Goal: Transaction & Acquisition: Purchase product/service

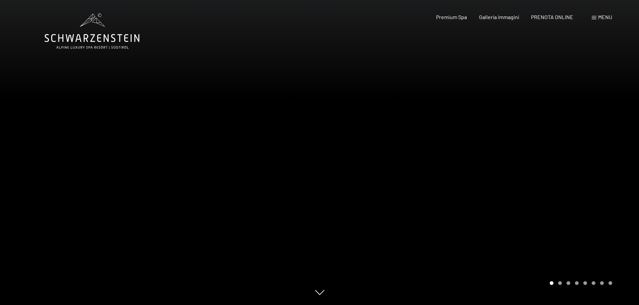
click at [602, 16] on span "Menu" at bounding box center [605, 17] width 14 height 6
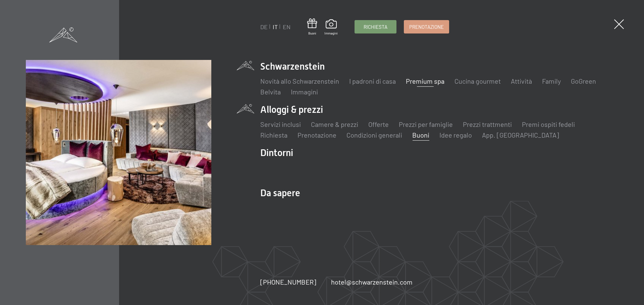
click at [423, 137] on link "Buoni" at bounding box center [420, 135] width 17 height 8
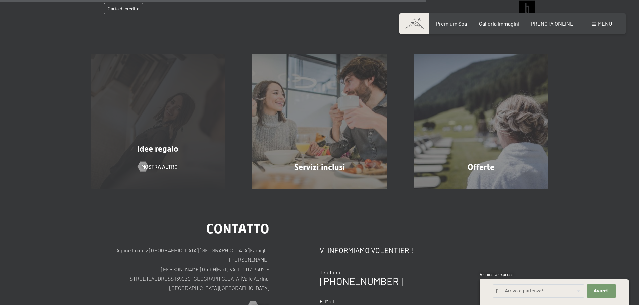
scroll to position [387, 0]
click at [175, 125] on div "Idee regalo mostra altro" at bounding box center [158, 121] width 162 height 135
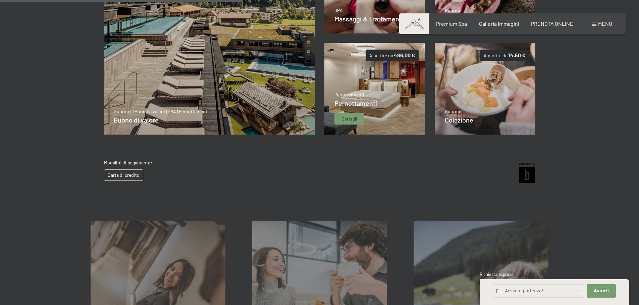
click at [380, 85] on img at bounding box center [374, 89] width 101 height 92
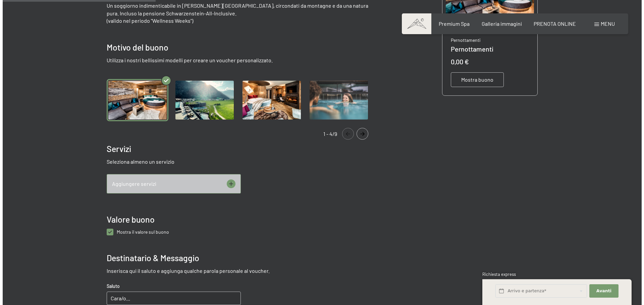
scroll to position [197, 0]
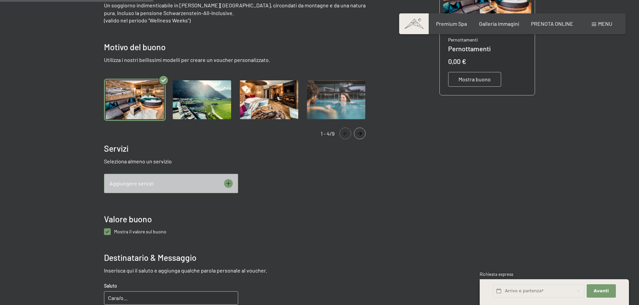
click at [143, 184] on span "Aggiungere servizi" at bounding box center [131, 183] width 44 height 7
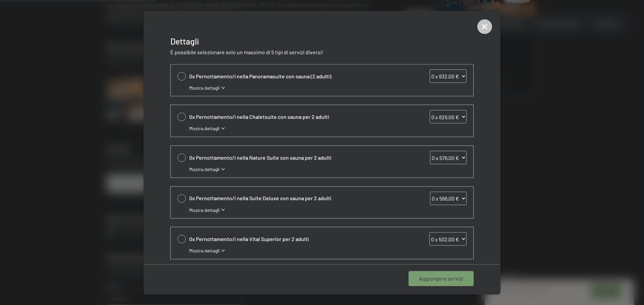
click at [180, 75] on div at bounding box center [181, 76] width 8 height 8
click at [194, 87] on span "Mostra dettagli" at bounding box center [204, 87] width 31 height 7
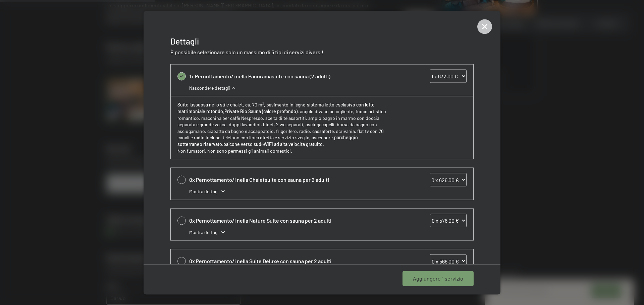
click at [179, 73] on div at bounding box center [181, 76] width 8 height 8
click at [457, 75] on select "0 x 632,00 € 1 x 632,00 € 2 x 632,00 € 3 x 632,00 € 4 x 632,00 € 5 x 632,00 € 6…" at bounding box center [447, 75] width 37 height 13
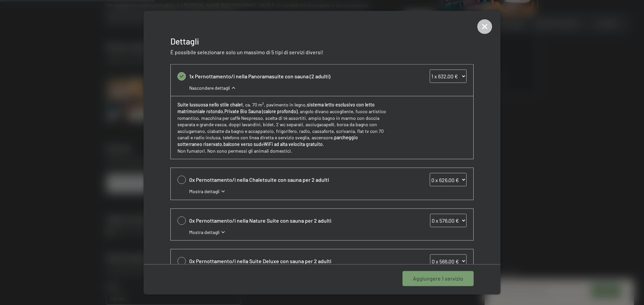
select select "2"
click at [429, 69] on select "0 x 632,00 € 1 x 632,00 € 2 x 632,00 € 3 x 632,00 € 4 x 632,00 € 5 x 632,00 € 6…" at bounding box center [447, 75] width 37 height 13
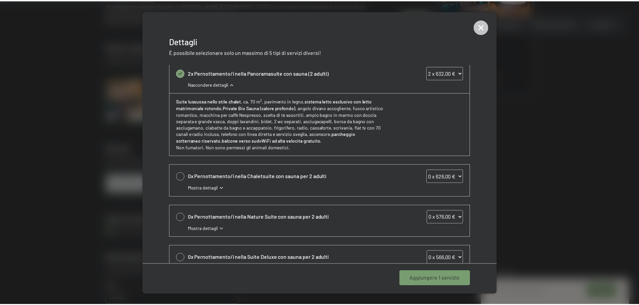
scroll to position [0, 0]
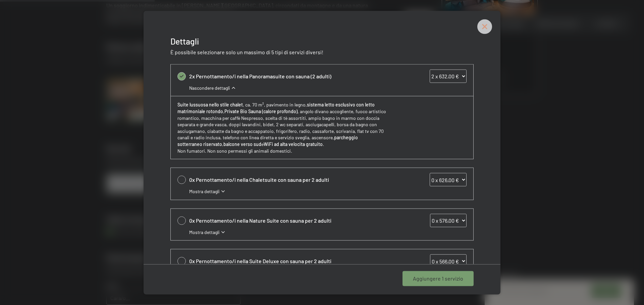
click at [488, 28] on icon at bounding box center [484, 26] width 15 height 15
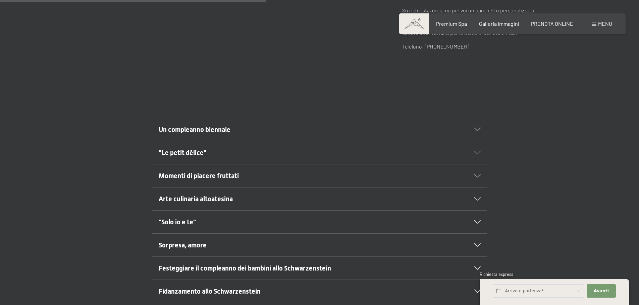
scroll to position [335, 0]
click at [219, 125] on span "Un compleanno biennale" at bounding box center [195, 129] width 72 height 8
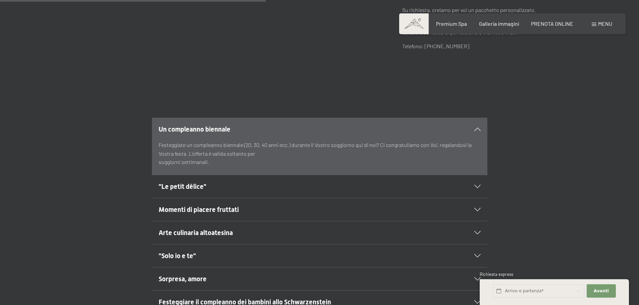
click at [219, 125] on span "Un compleanno biennale" at bounding box center [195, 129] width 72 height 8
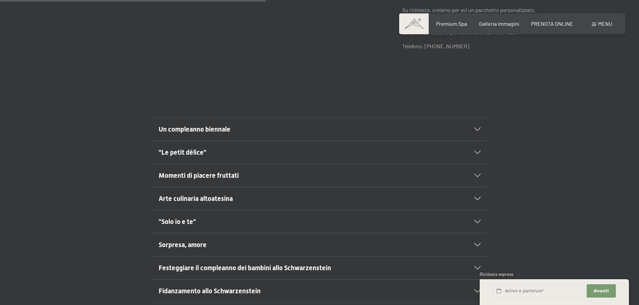
click at [214, 195] on span "Arte culinaria altoatesina" at bounding box center [196, 199] width 74 height 8
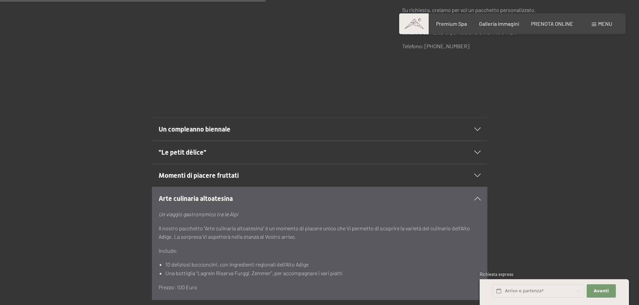
click at [214, 195] on span "Arte culinaria altoatesina" at bounding box center [196, 199] width 74 height 8
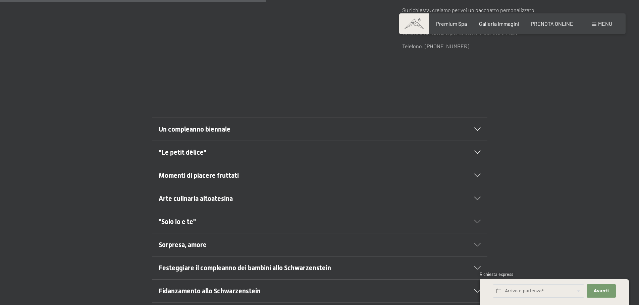
click at [203, 217] on h2 ""Solo io e te"" at bounding box center [304, 221] width 290 height 9
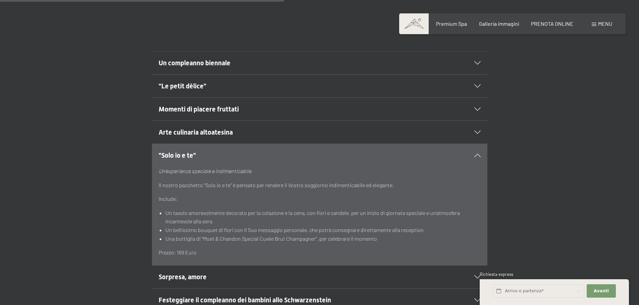
scroll to position [402, 0]
click at [192, 144] on div ""Solo io e te"" at bounding box center [320, 155] width 322 height 23
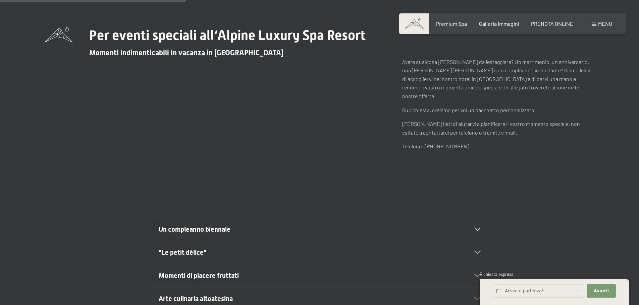
scroll to position [235, 0]
